Goal: Contribute content: Add original content to the website for others to see

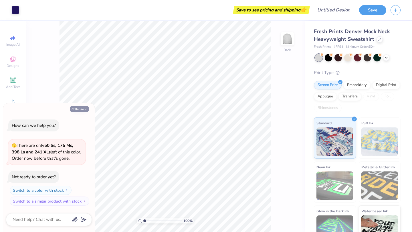
click at [84, 108] on icon "button" at bounding box center [85, 109] width 3 height 3
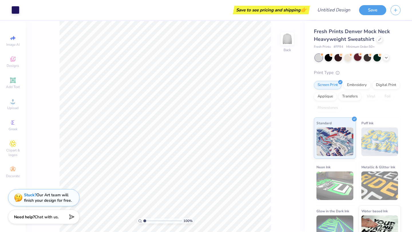
click at [356, 56] on div at bounding box center [357, 56] width 7 height 7
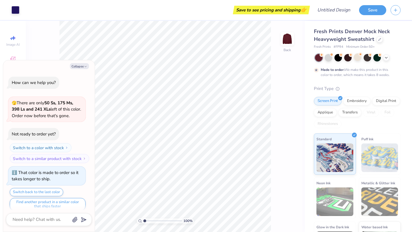
scroll to position [5, 0]
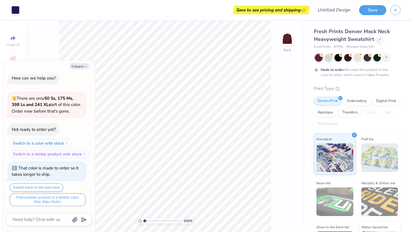
click at [384, 58] on icon at bounding box center [386, 57] width 5 height 5
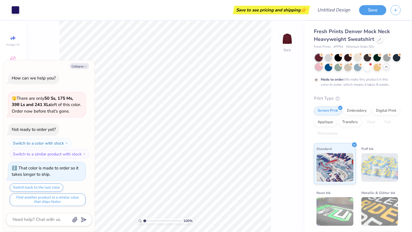
click at [319, 67] on div at bounding box center [318, 66] width 7 height 7
click at [356, 69] on div at bounding box center [357, 66] width 7 height 7
click at [365, 69] on div at bounding box center [366, 66] width 7 height 7
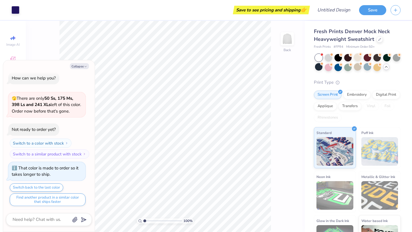
scroll to position [114, 0]
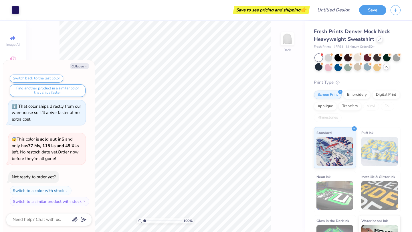
click at [386, 67] on icon at bounding box center [386, 67] width 5 height 5
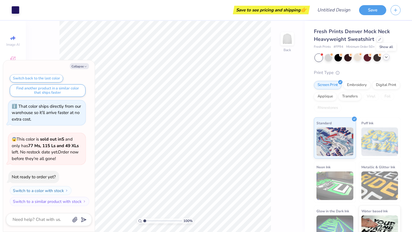
click at [384, 56] on icon at bounding box center [386, 57] width 5 height 5
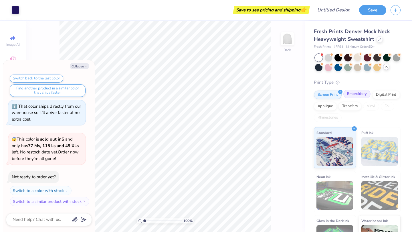
click at [357, 95] on div "Embroidery" at bounding box center [356, 94] width 27 height 9
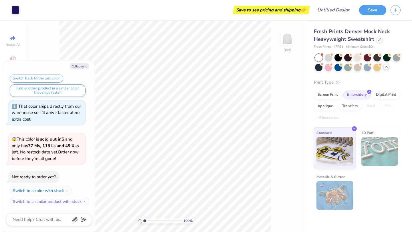
click at [353, 85] on div "Print Type" at bounding box center [357, 82] width 87 height 7
click at [339, 66] on div at bounding box center [337, 66] width 7 height 7
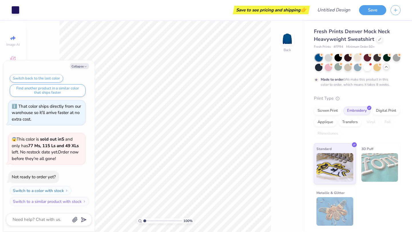
scroll to position [161, 0]
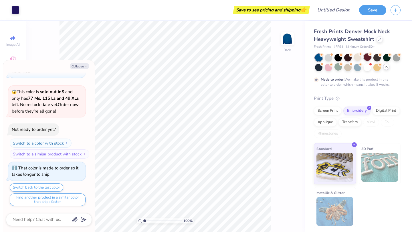
click at [367, 59] on div at bounding box center [366, 56] width 7 height 7
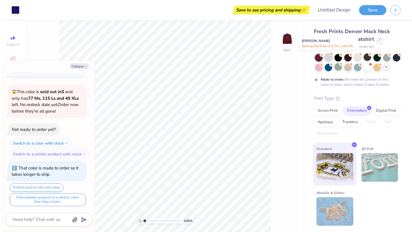
click at [330, 58] on div at bounding box center [327, 56] width 7 height 7
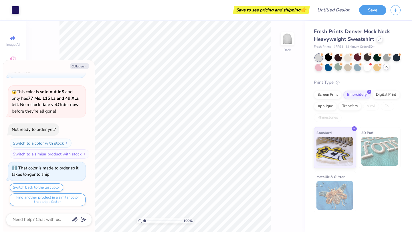
type textarea "x"
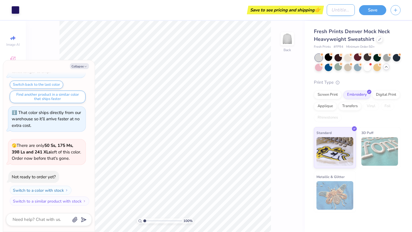
click at [329, 9] on input "Design Title" at bounding box center [340, 9] width 28 height 11
type input "A"
type textarea "x"
type input "Al"
type textarea "x"
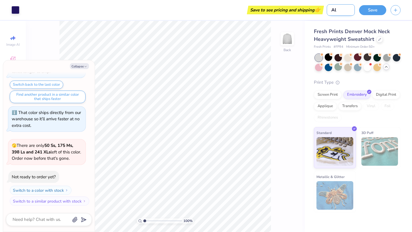
type input "Alp"
type textarea "x"
type input "Alph"
type textarea "x"
type input "Alpha"
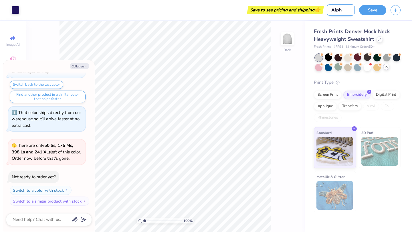
type textarea "x"
type input "Alpha"
type textarea "x"
type input "Alpha O"
type textarea "x"
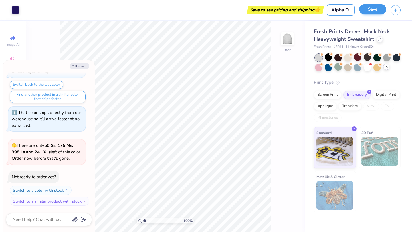
type input "Alpha O"
click at [365, 13] on button "Save" at bounding box center [372, 9] width 27 height 10
type textarea "x"
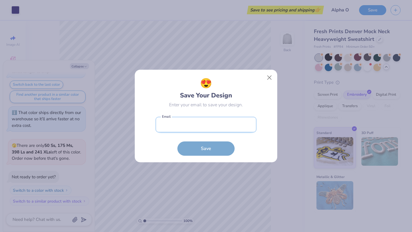
click at [218, 124] on input "email" at bounding box center [206, 125] width 101 height 16
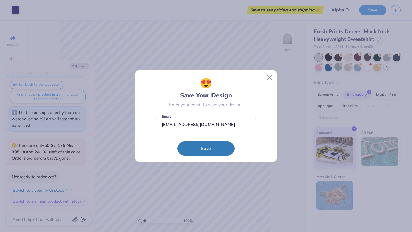
type input "[EMAIL_ADDRESS][DOMAIN_NAME]"
click at [151, 159] on div "😍 Save Your Design Enter your email to save your design. [EMAIL_ADDRESS][DOMAIN…" at bounding box center [206, 116] width 142 height 93
click at [206, 140] on form "[EMAIL_ADDRESS][DOMAIN_NAME] Email Save" at bounding box center [206, 135] width 101 height 42
click at [206, 146] on button "Save" at bounding box center [205, 147] width 57 height 14
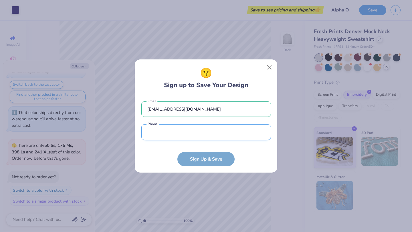
click at [208, 134] on input "tel" at bounding box center [205, 132] width 129 height 16
type input "[PHONE_NUMBER]"
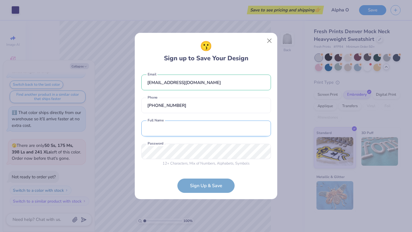
click at [187, 131] on input "text" at bounding box center [205, 129] width 129 height 16
type input "Aliana Rouhani1q"
